Goal: Communication & Community: Answer question/provide support

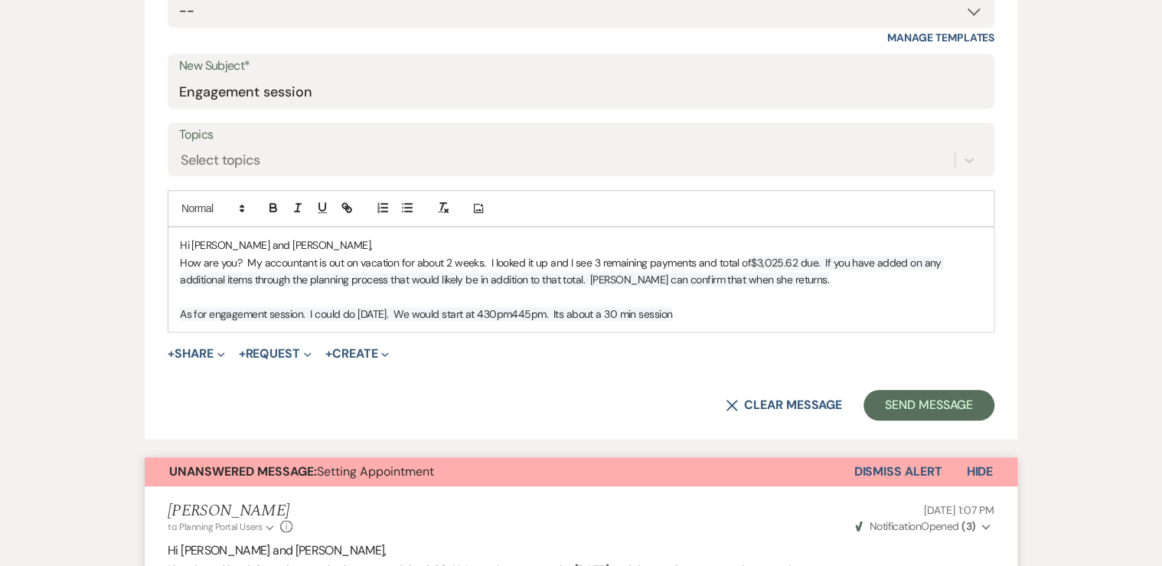
scroll to position [612, 0]
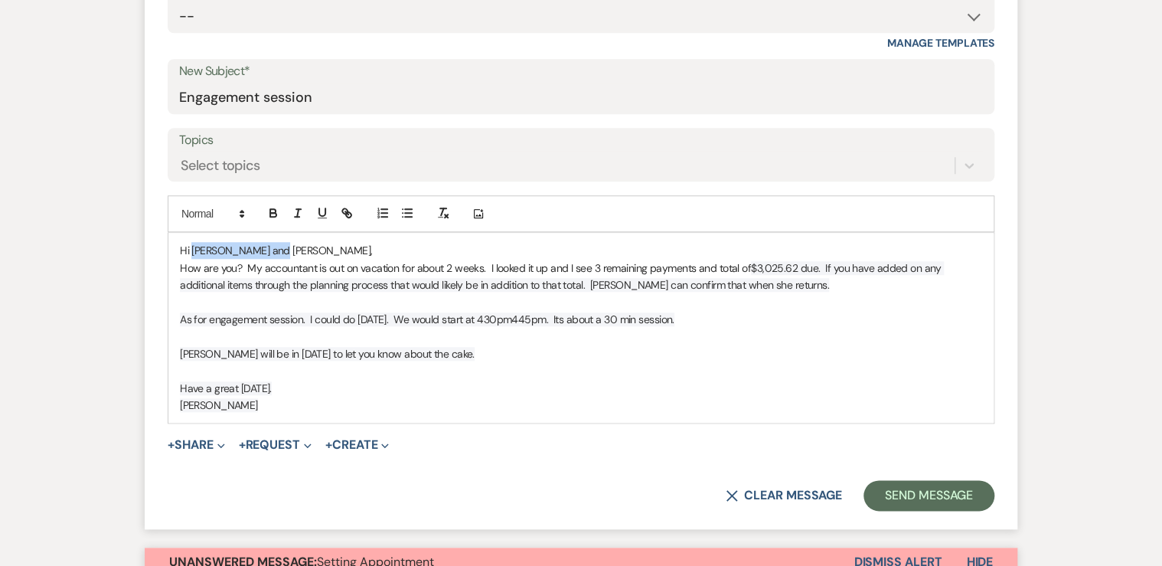
drag, startPoint x: 279, startPoint y: 245, endPoint x: 196, endPoint y: 245, distance: 82.7
click at [191, 245] on p "Hi [PERSON_NAME] and [PERSON_NAME]," at bounding box center [581, 250] width 802 height 17
copy p "[PERSON_NAME] and [PERSON_NAME]"
click at [932, 492] on button "Send Message" at bounding box center [928, 495] width 131 height 31
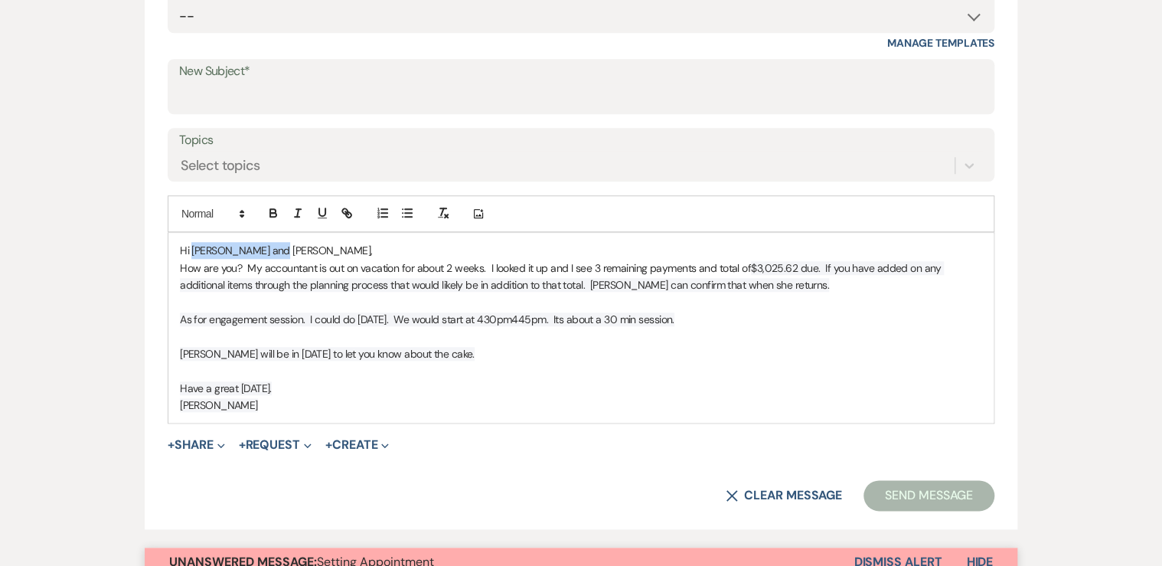
scroll to position [44, 0]
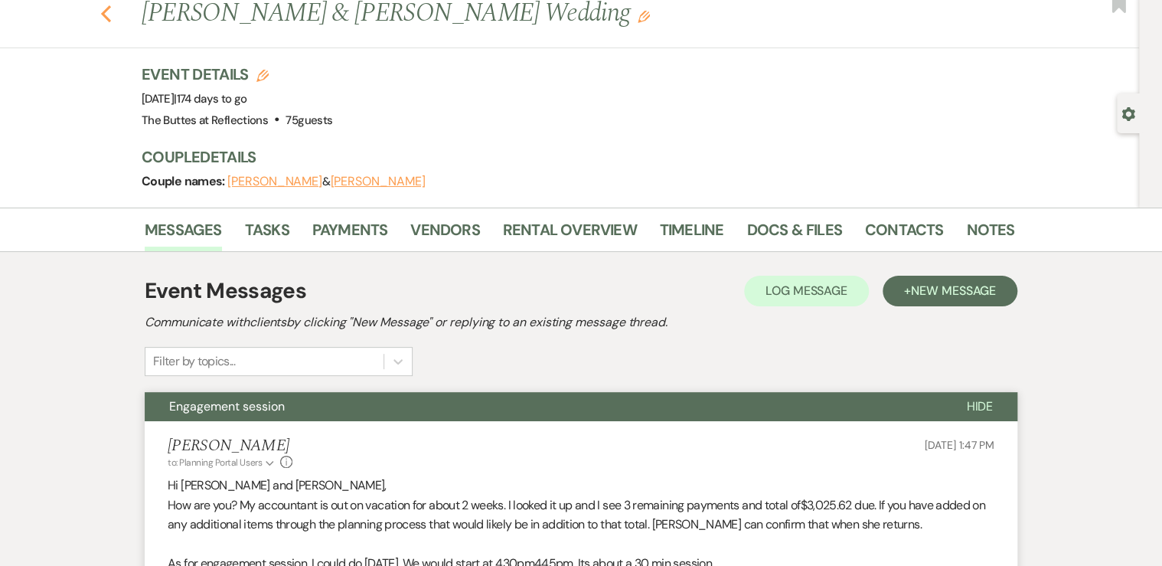
click at [112, 15] on icon "Previous" at bounding box center [105, 14] width 11 height 18
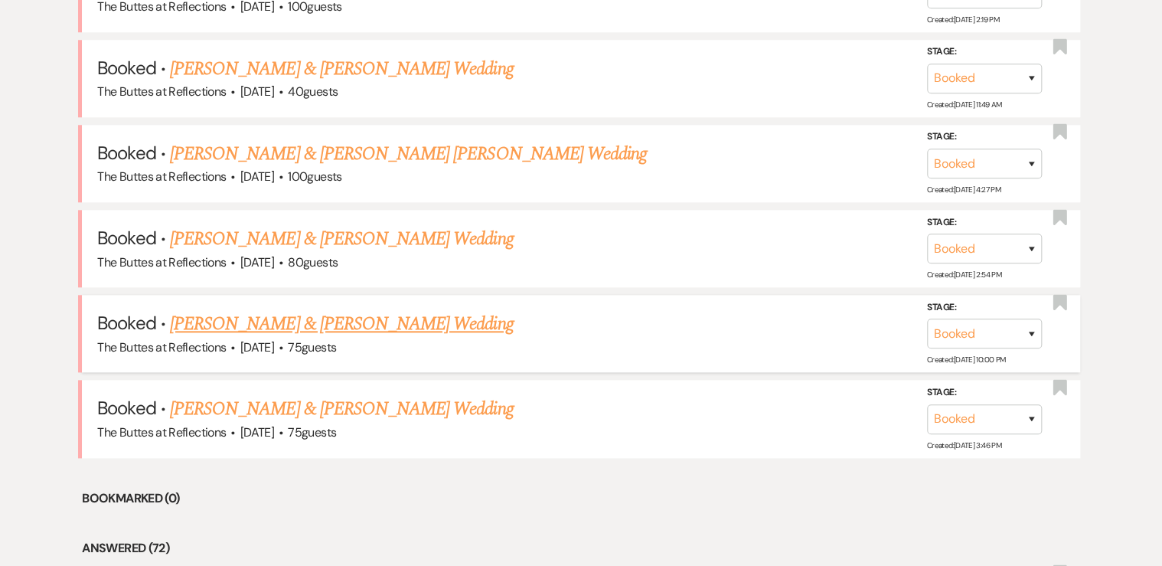
scroll to position [793, 0]
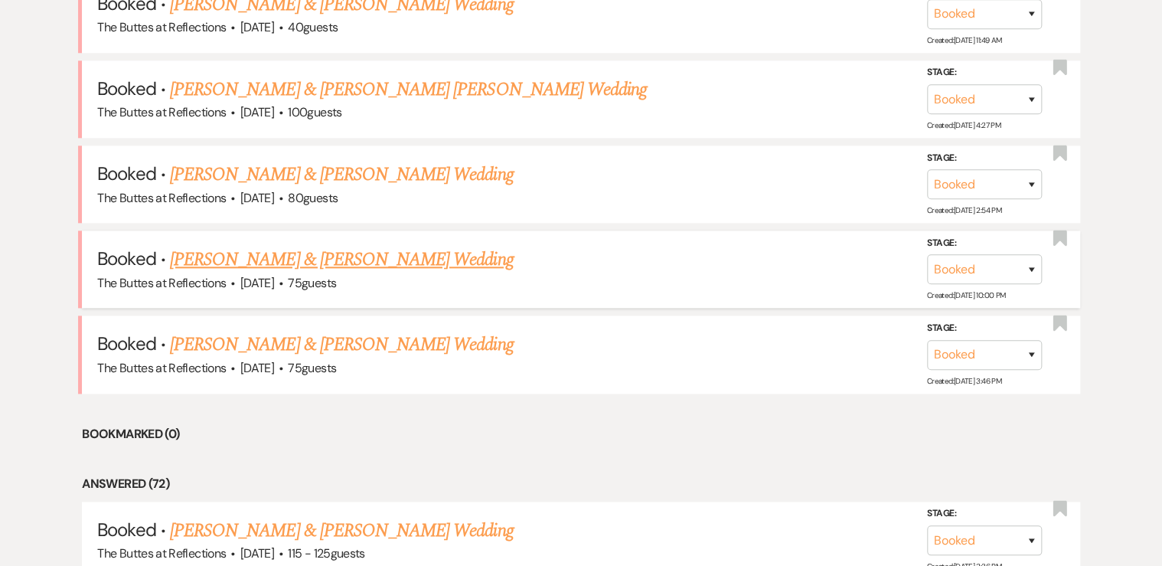
click at [272, 254] on link "[PERSON_NAME] & [PERSON_NAME] Wedding" at bounding box center [341, 260] width 343 height 28
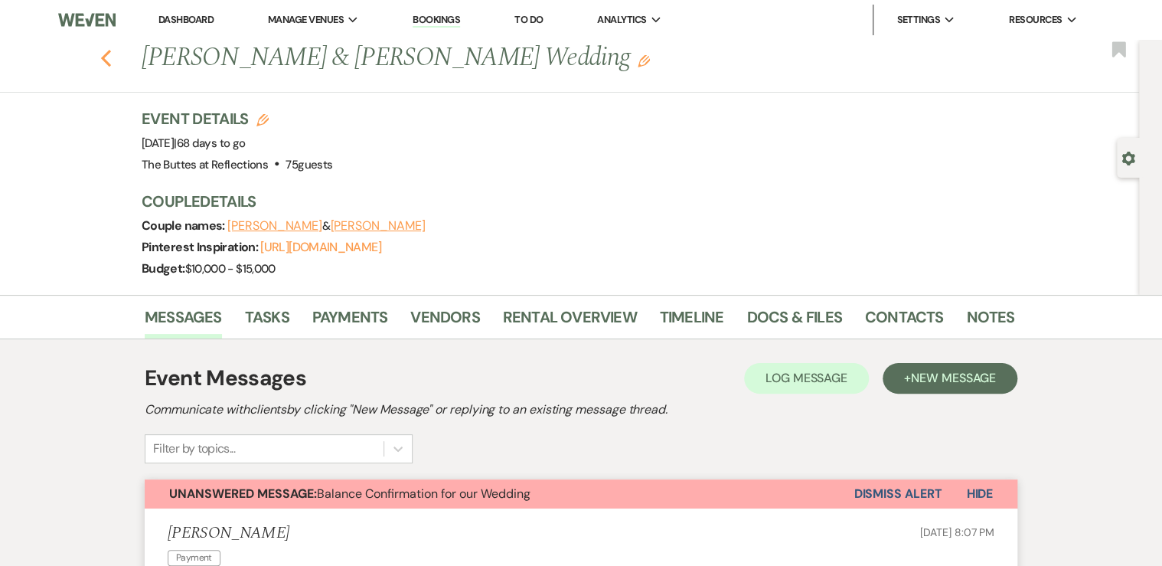
click at [109, 57] on icon "Previous" at bounding box center [105, 58] width 11 height 18
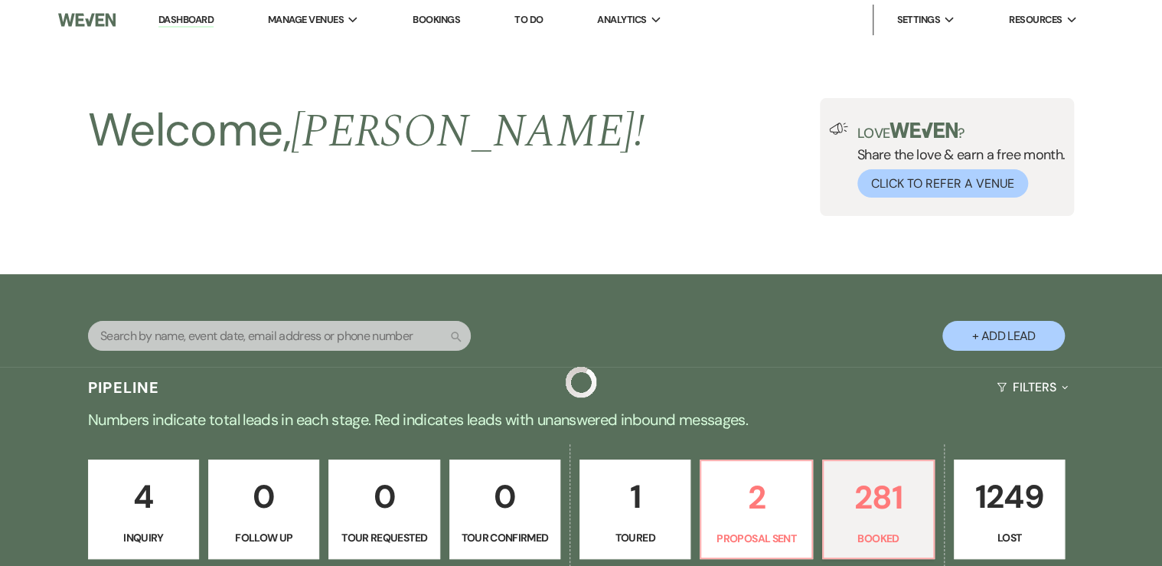
scroll to position [793, 0]
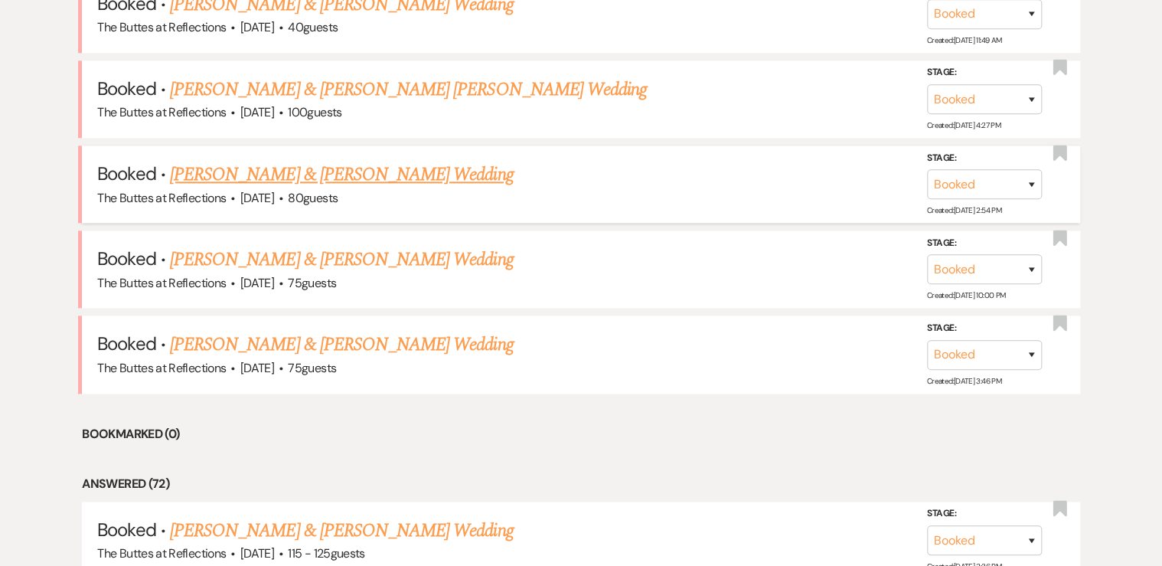
click at [260, 173] on link "[PERSON_NAME] & [PERSON_NAME] Wedding" at bounding box center [341, 175] width 343 height 28
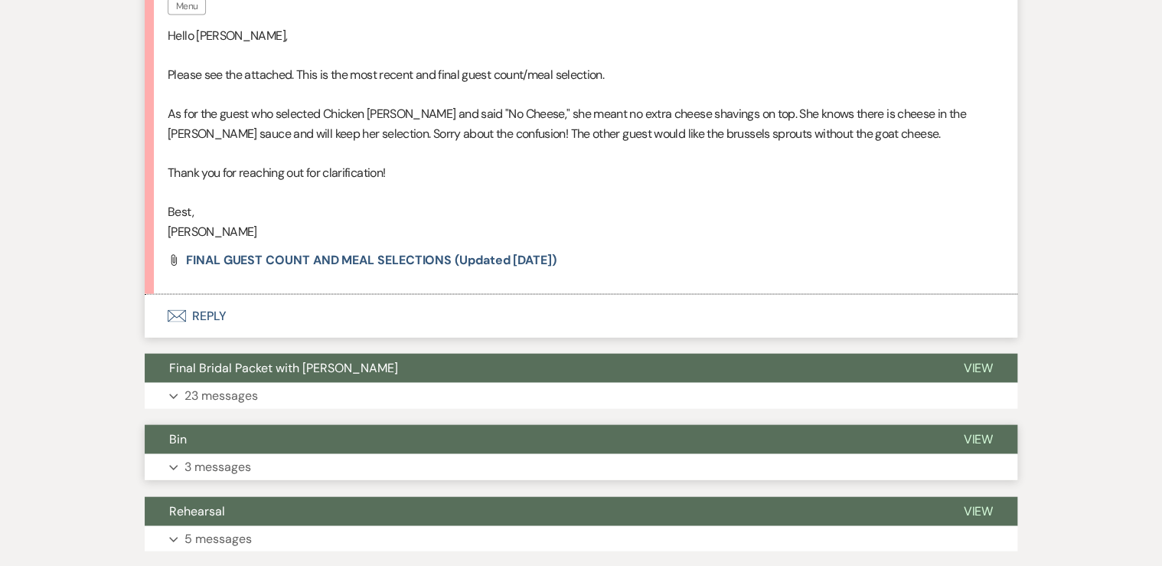
scroll to position [1466, 0]
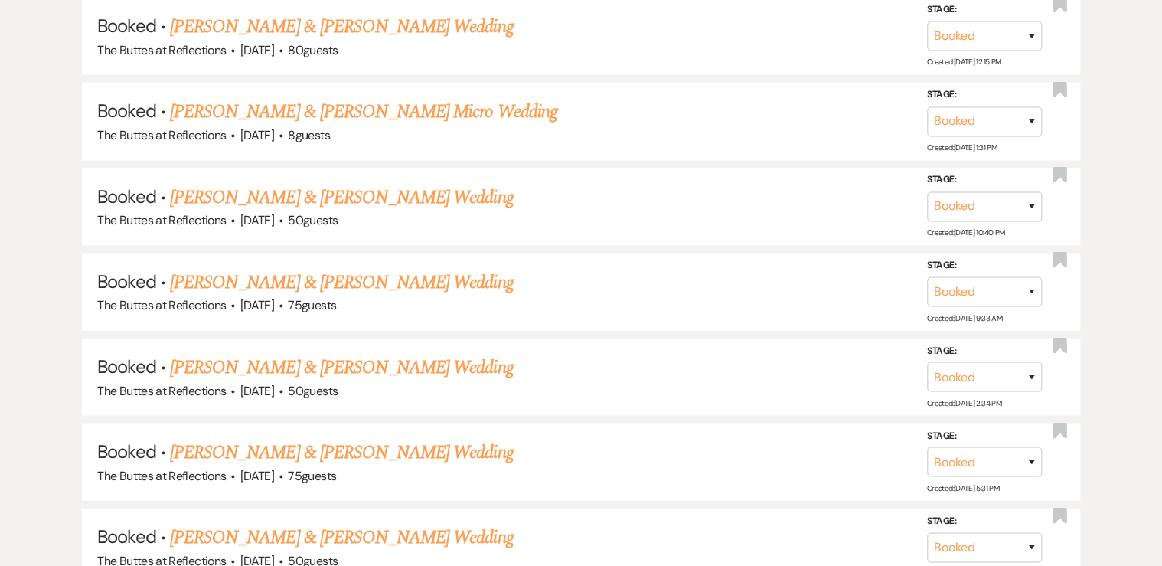
scroll to position [793, 0]
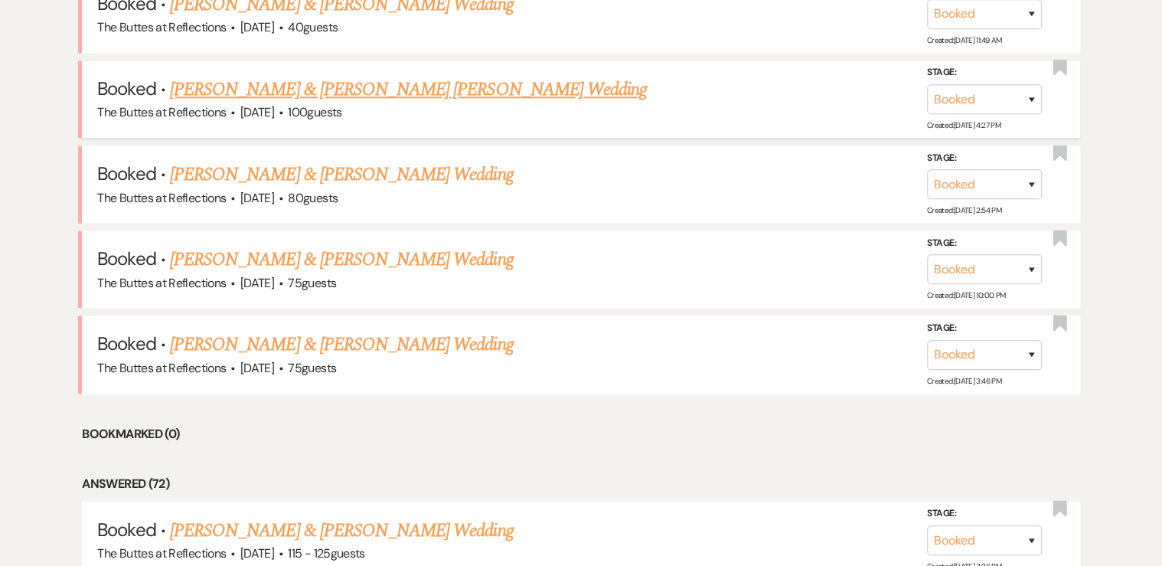
click at [235, 89] on link "[PERSON_NAME] & [PERSON_NAME] [PERSON_NAME] Wedding" at bounding box center [408, 90] width 477 height 28
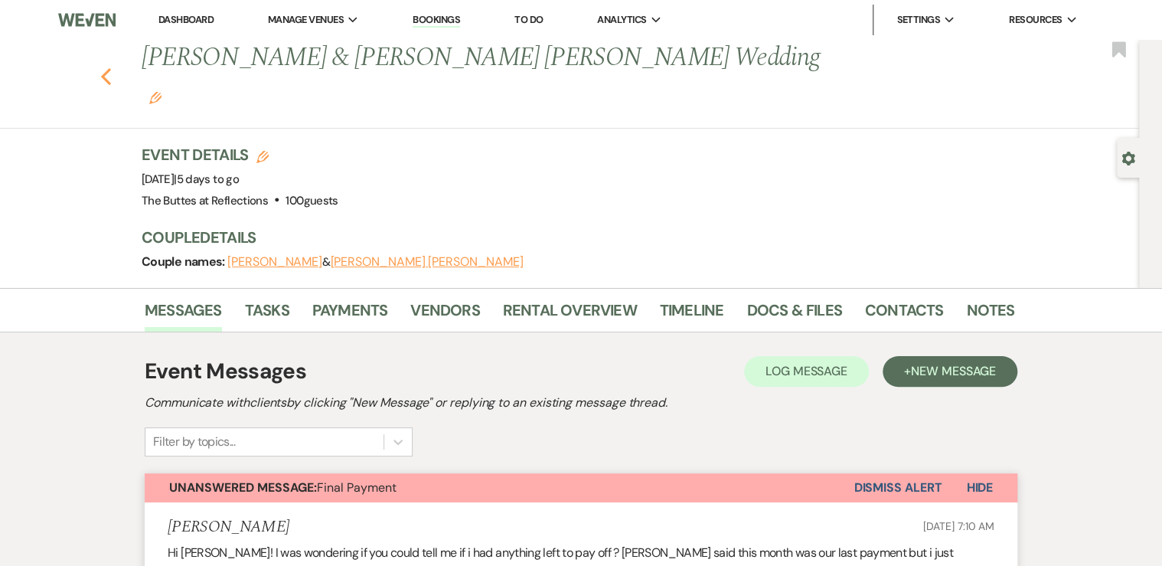
click at [108, 68] on use "button" at bounding box center [106, 76] width 10 height 17
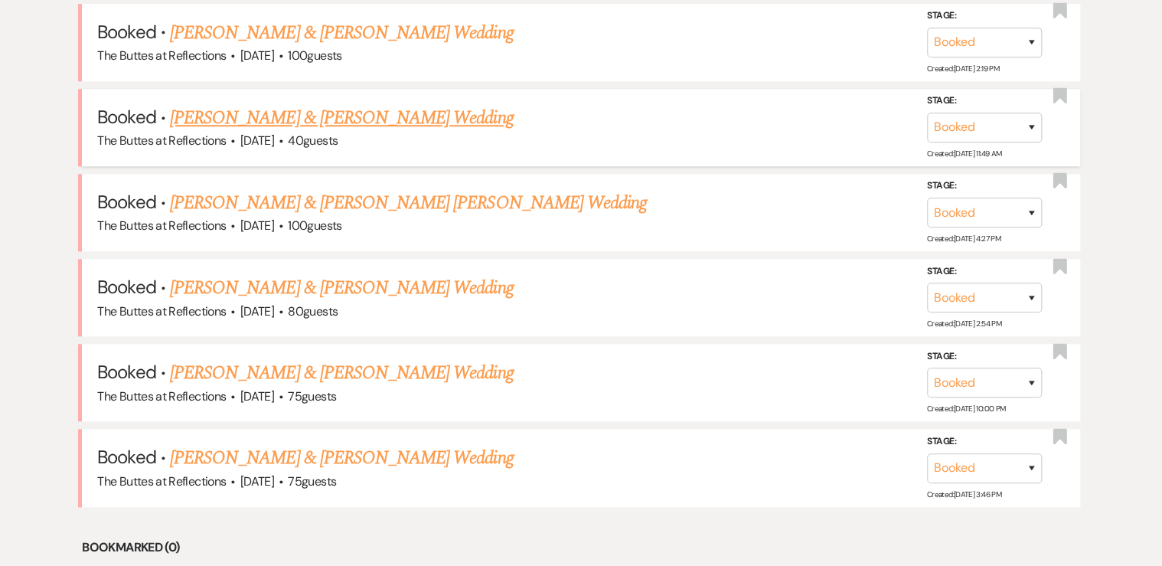
scroll to position [609, 0]
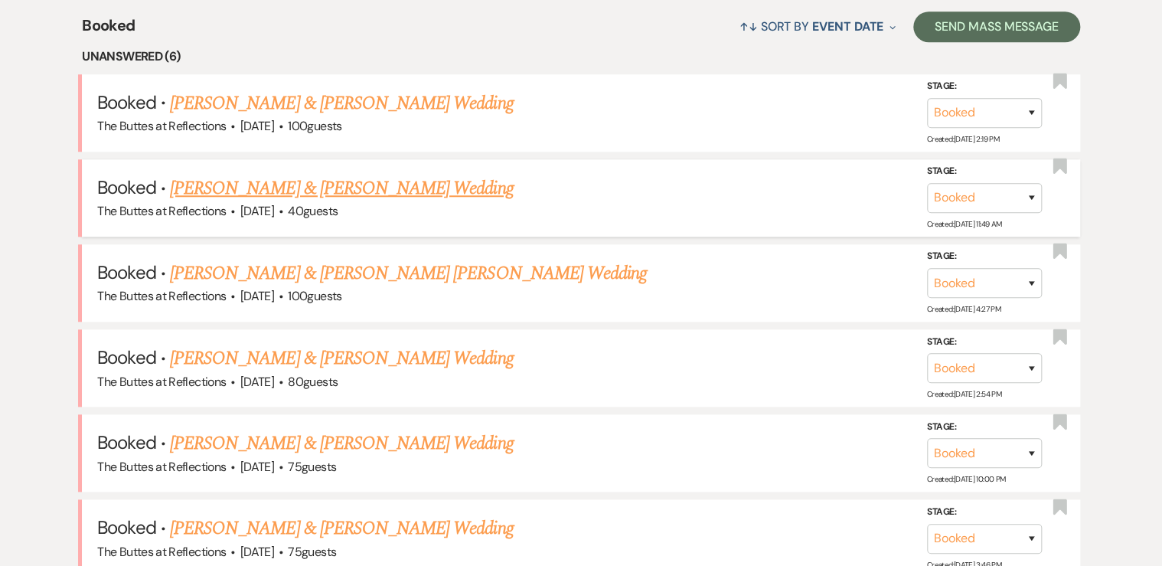
click at [220, 192] on link "[PERSON_NAME] & [PERSON_NAME] Wedding" at bounding box center [341, 188] width 343 height 28
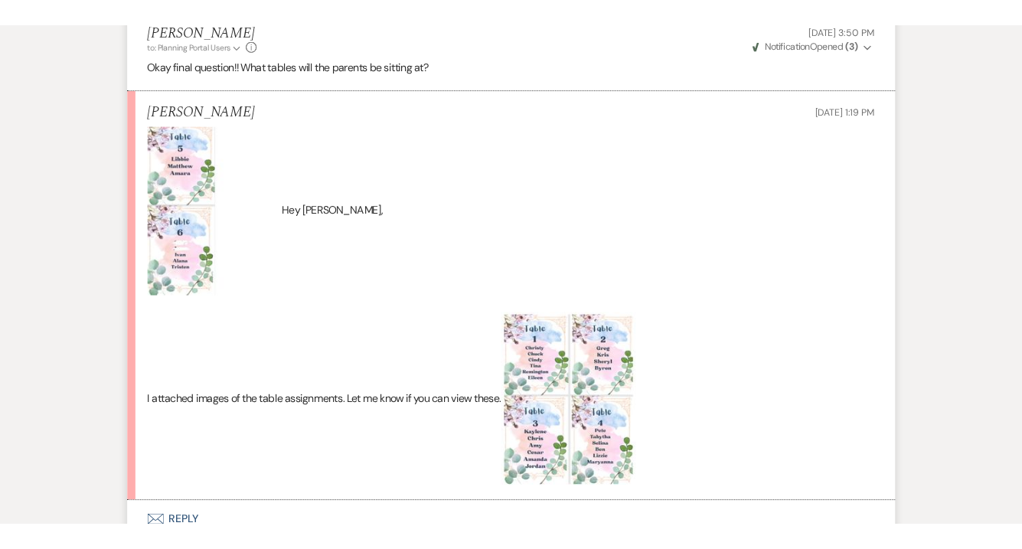
scroll to position [4161, 0]
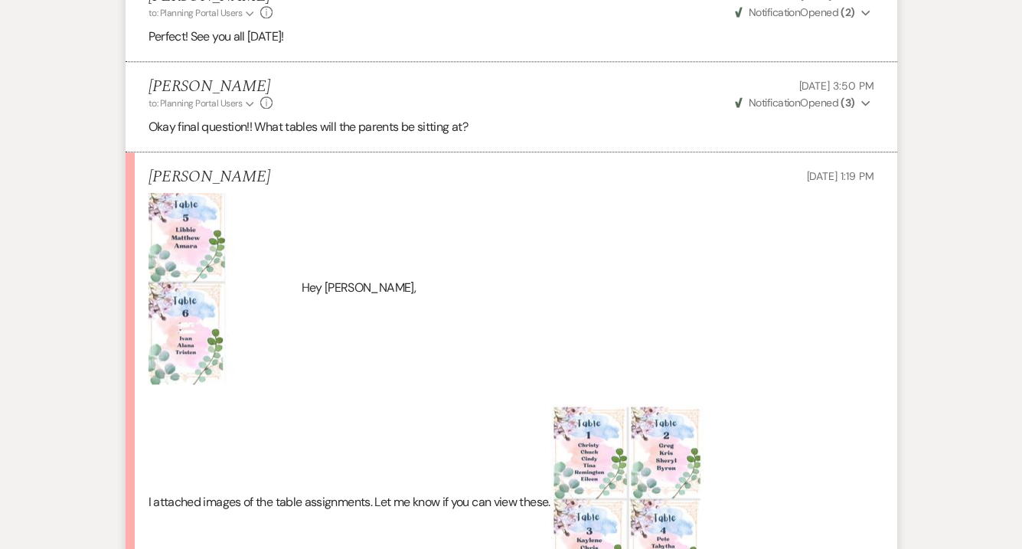
click at [499, 47] on p "Perfect! See you all [DATE]!" at bounding box center [511, 37] width 726 height 20
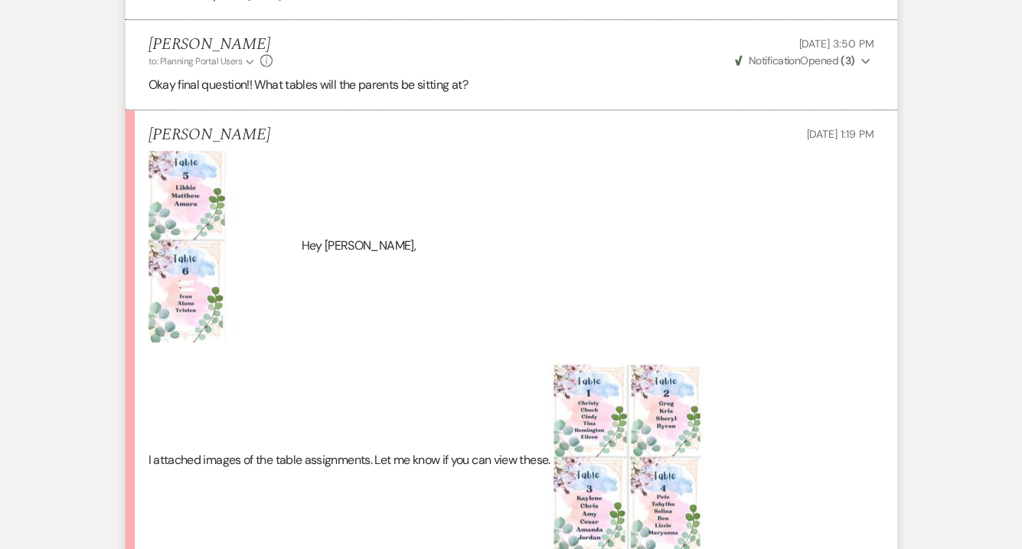
scroll to position [4222, 0]
